Goal: Task Accomplishment & Management: Complete application form

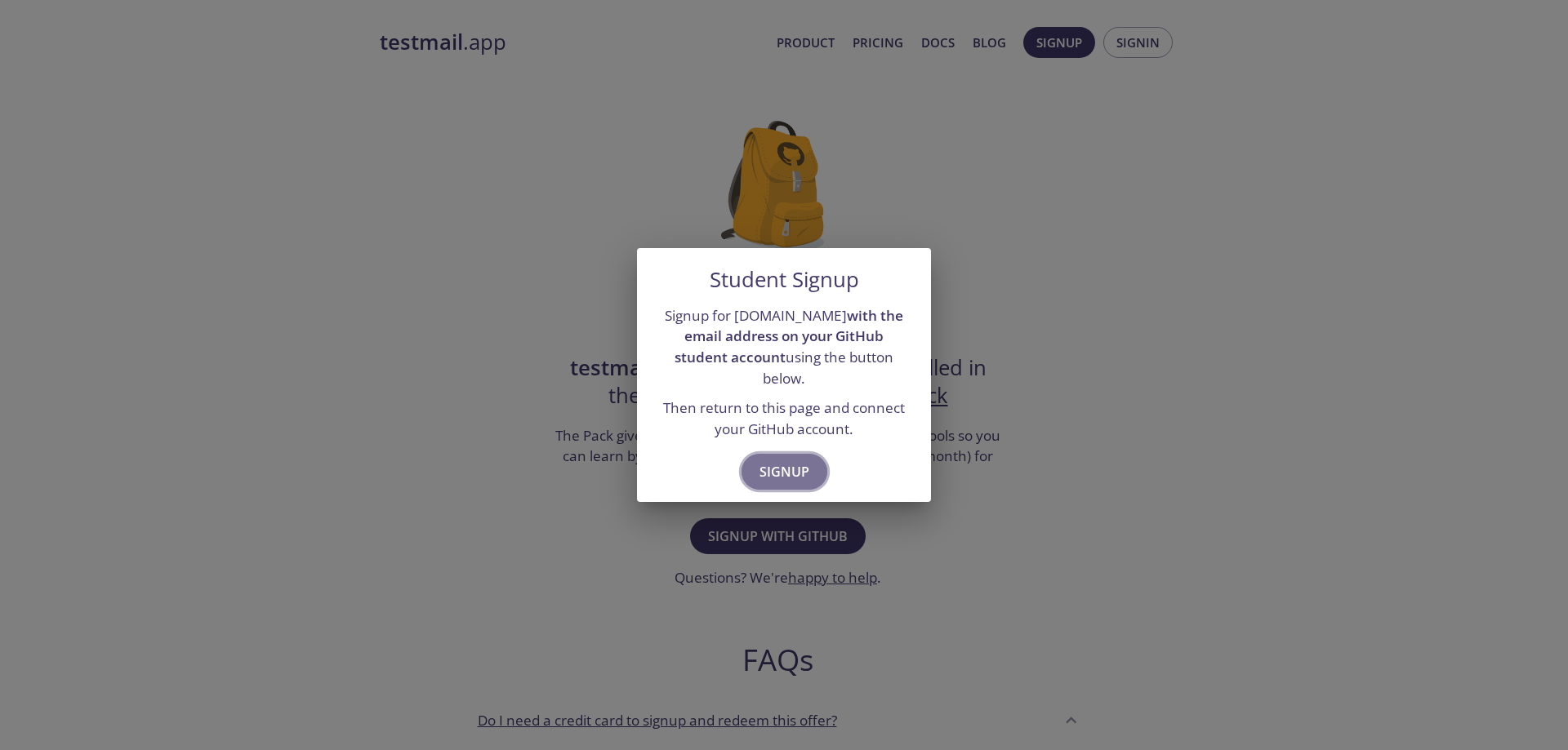
click at [789, 460] on span "Signup" at bounding box center [784, 472] width 50 height 23
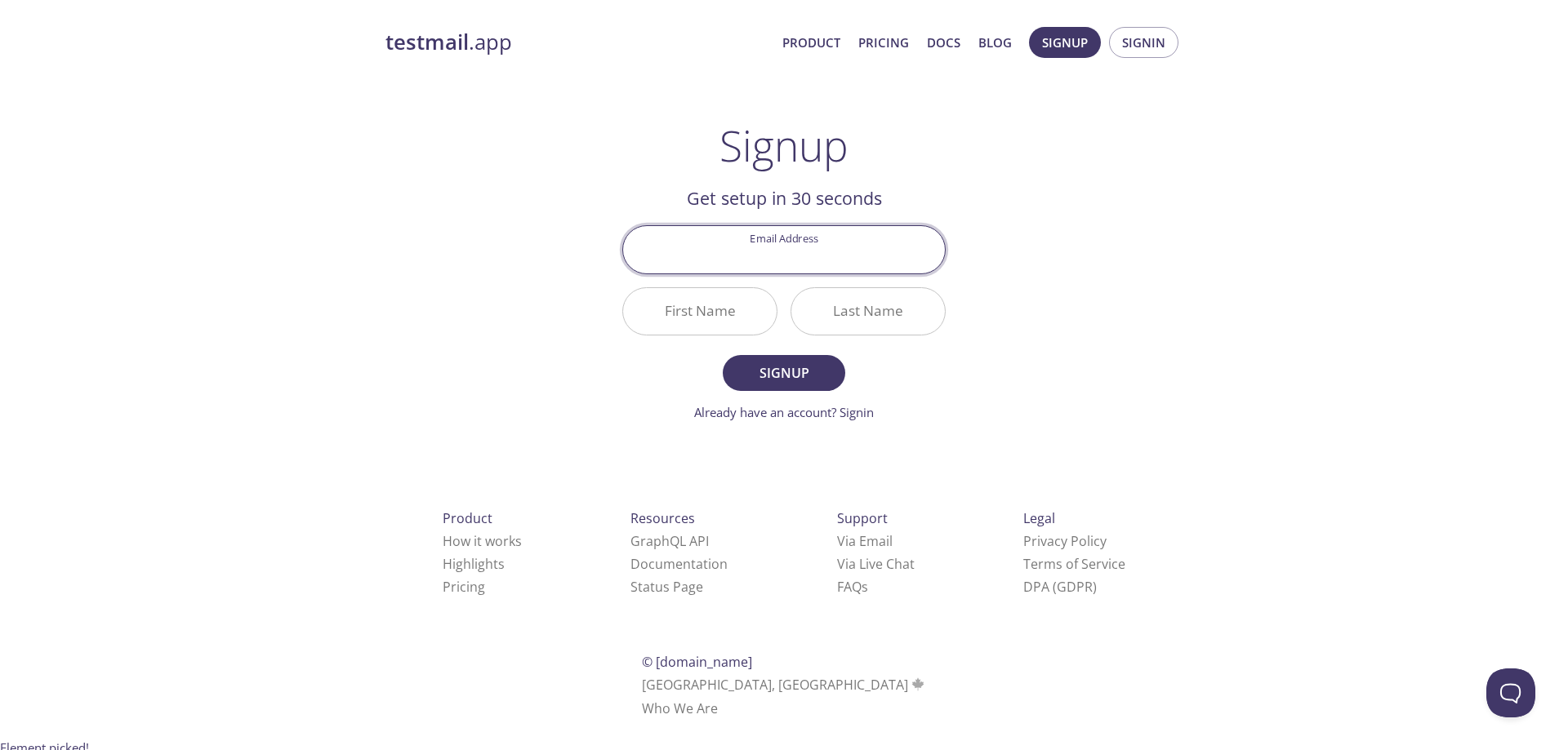
click at [794, 251] on input "Email Address" at bounding box center [784, 249] width 322 height 47
type input "[EMAIL_ADDRESS][DOMAIN_NAME]"
click at [699, 307] on input "First Name" at bounding box center [699, 311] width 154 height 47
click at [699, 308] on input "First Name" at bounding box center [699, 311] width 154 height 47
type input "Hatem"
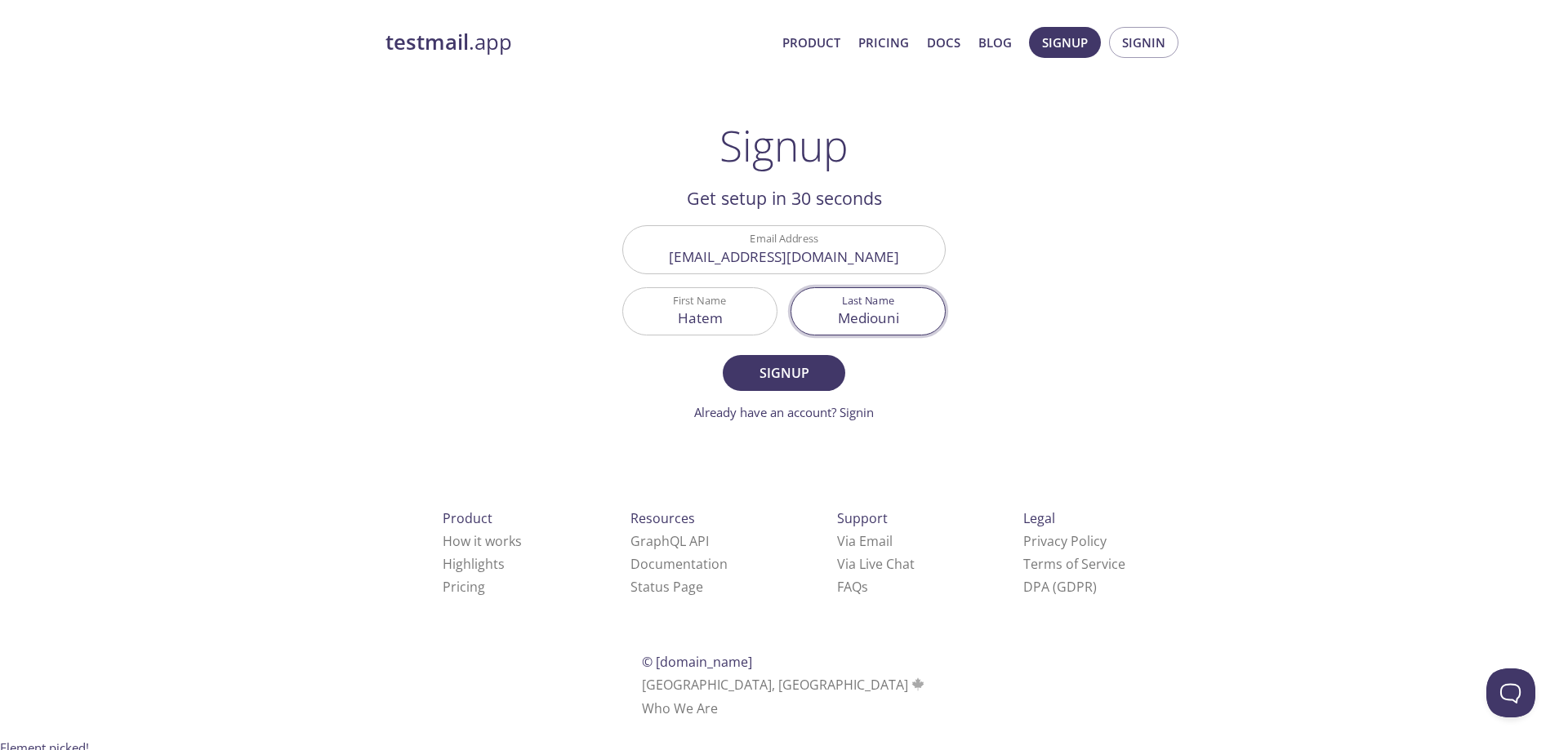
type input "Mediouni"
click at [1030, 362] on div "testmail .app Product Pricing Docs Blog Signup Signin Signup Get setup in 30 se…" at bounding box center [784, 391] width 836 height 749
click at [803, 379] on span "Signup" at bounding box center [784, 373] width 87 height 23
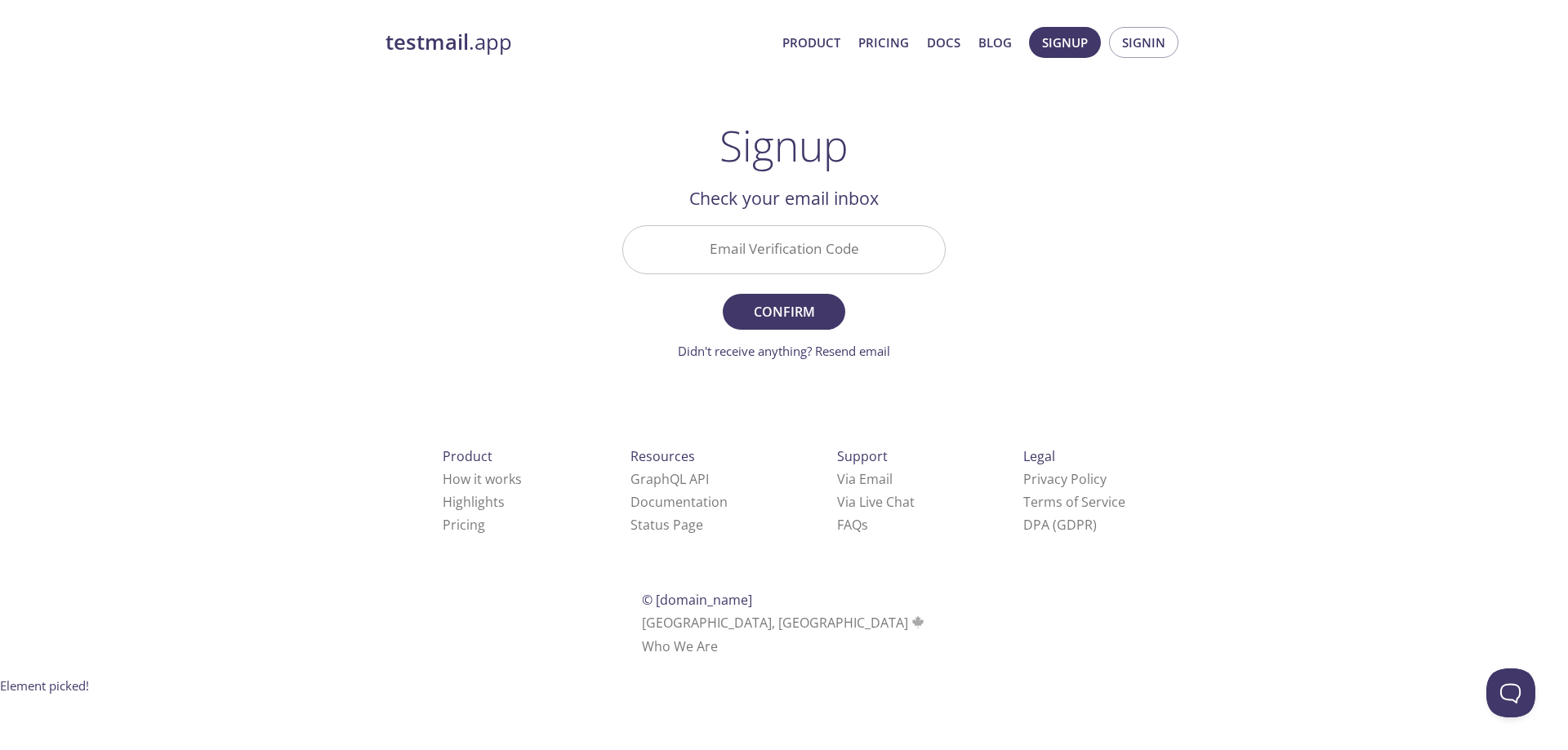
click at [848, 262] on input "Email Verification Code" at bounding box center [784, 249] width 322 height 47
click at [1138, 249] on div "testmail .app Product Pricing Docs Blog Signup Signin Signup Get setup in 30 se…" at bounding box center [784, 360] width 836 height 688
click at [819, 252] on input "Email Verification Code" at bounding box center [784, 249] width 322 height 47
click at [1117, 220] on div "testmail .app Product Pricing Docs Blog Signup Signin Signup Get setup in 30 se…" at bounding box center [784, 360] width 836 height 688
click at [754, 267] on input "Email Verification Code" at bounding box center [784, 249] width 322 height 47
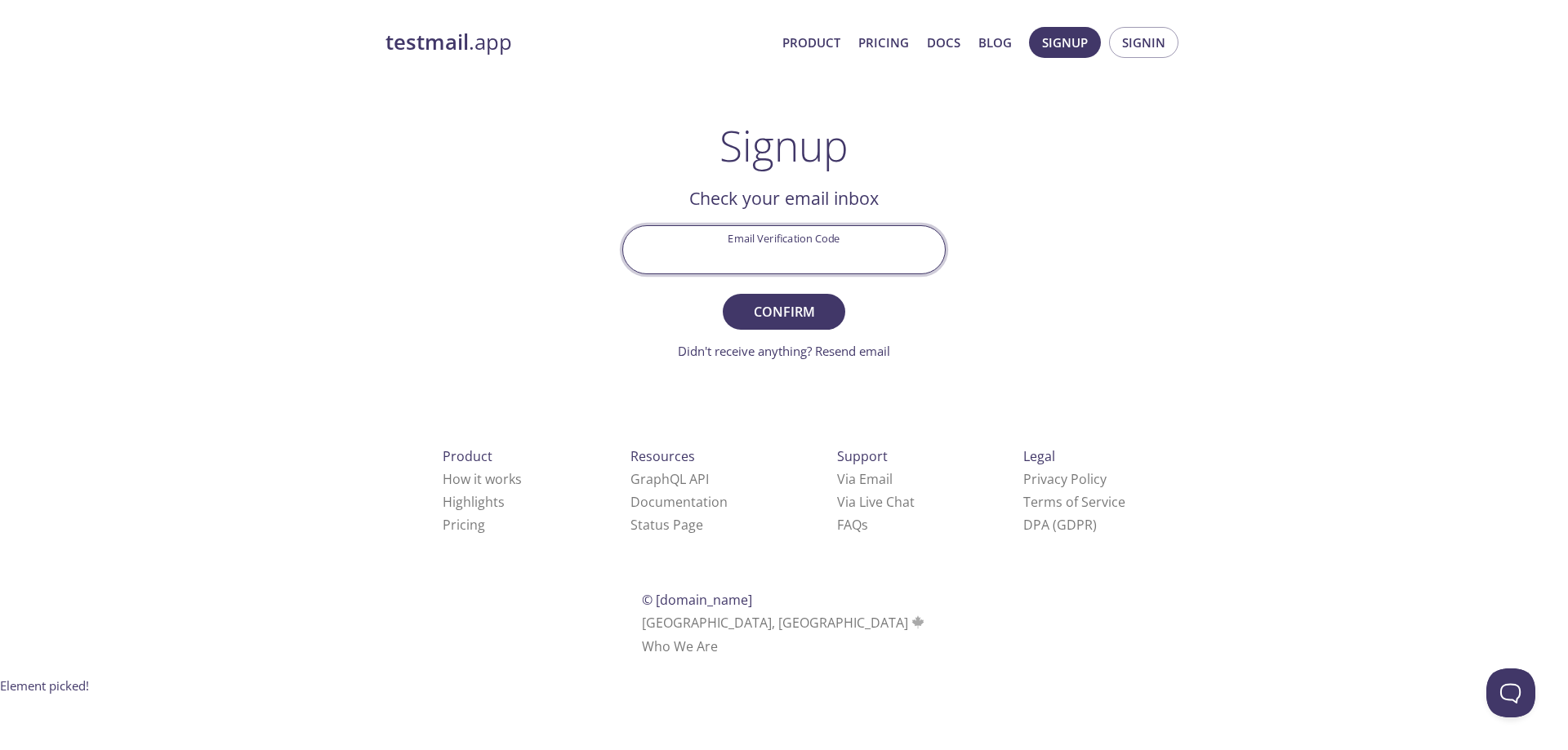
paste input "EWDHJ7B"
type input "EWDHJ7B"
click at [759, 317] on span "Confirm" at bounding box center [784, 312] width 87 height 23
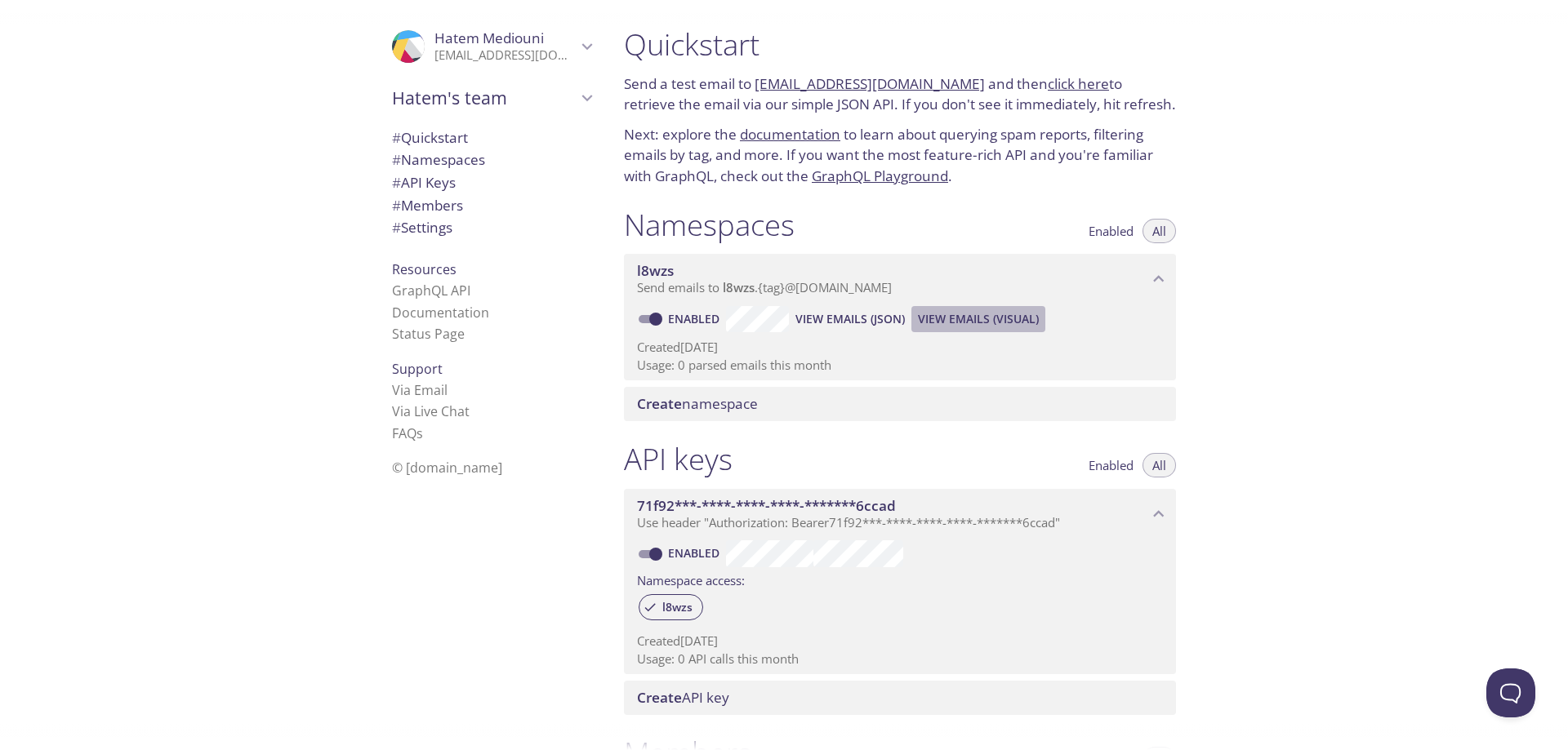
click at [1014, 323] on span "View Emails (Visual)" at bounding box center [979, 319] width 121 height 19
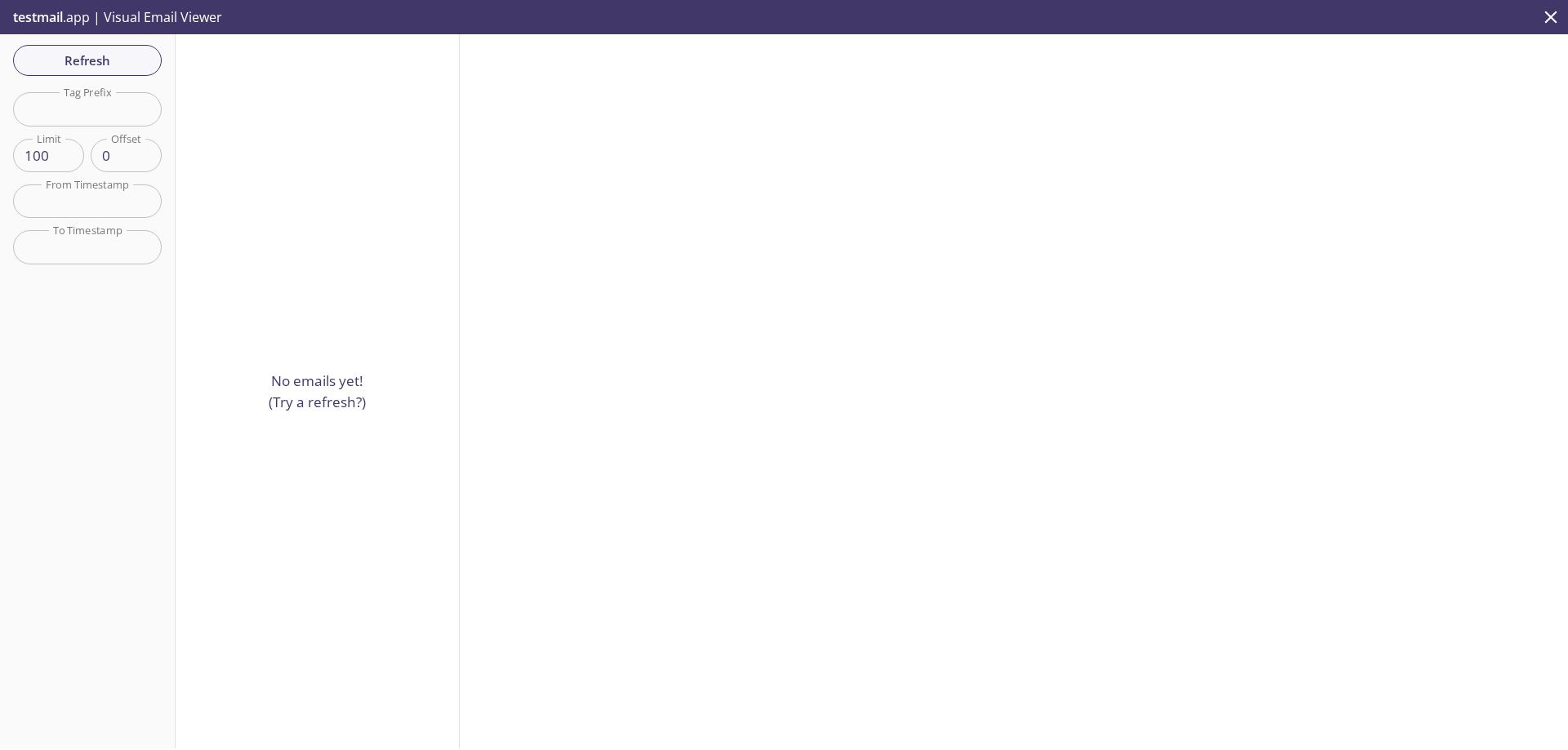
click at [61, 22] on span "testmail" at bounding box center [38, 17] width 50 height 18
click at [178, 25] on p "testmail .app | Visual Email Viewer" at bounding box center [116, 17] width 232 height 34
click at [1547, 18] on icon "close" at bounding box center [1550, 17] width 21 height 21
